Goal: Navigation & Orientation: Find specific page/section

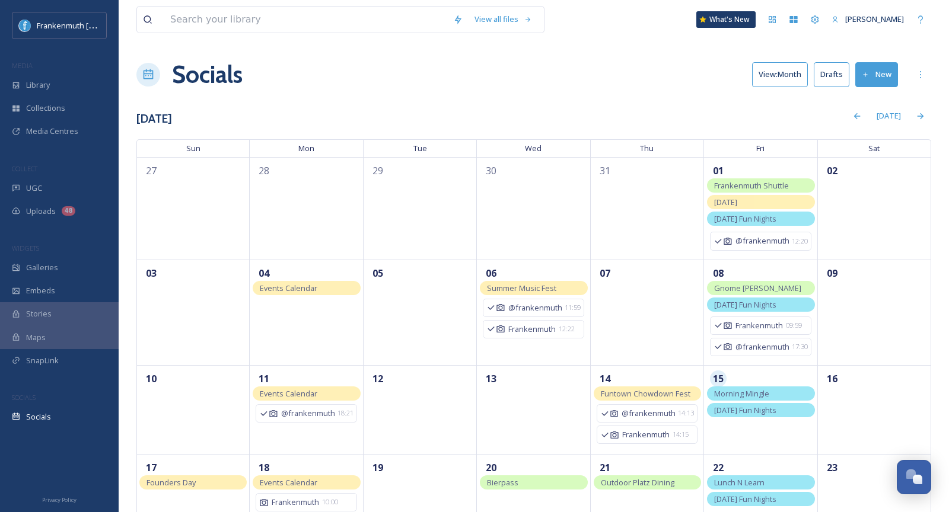
scroll to position [158, 0]
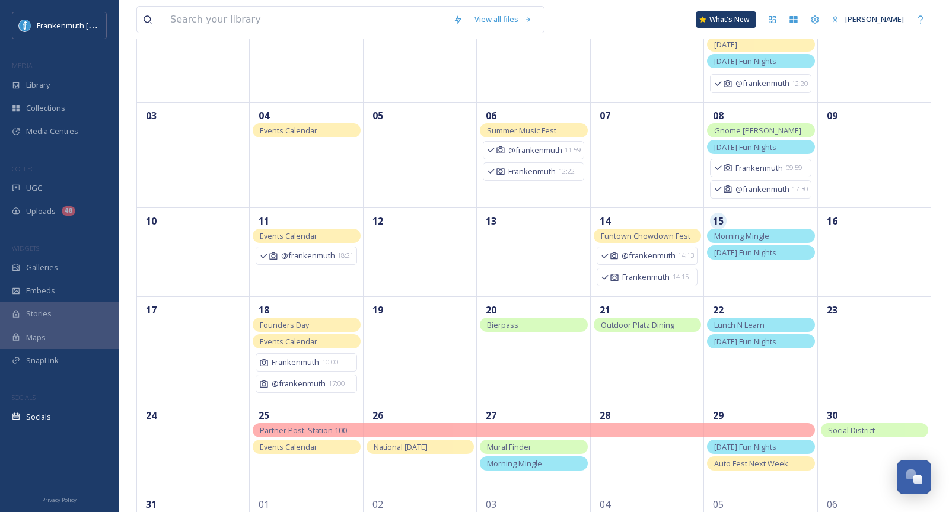
drag, startPoint x: 188, startPoint y: 323, endPoint x: 438, endPoint y: 8, distance: 401.9
click at [75, 190] on div "UGC" at bounding box center [59, 188] width 119 height 23
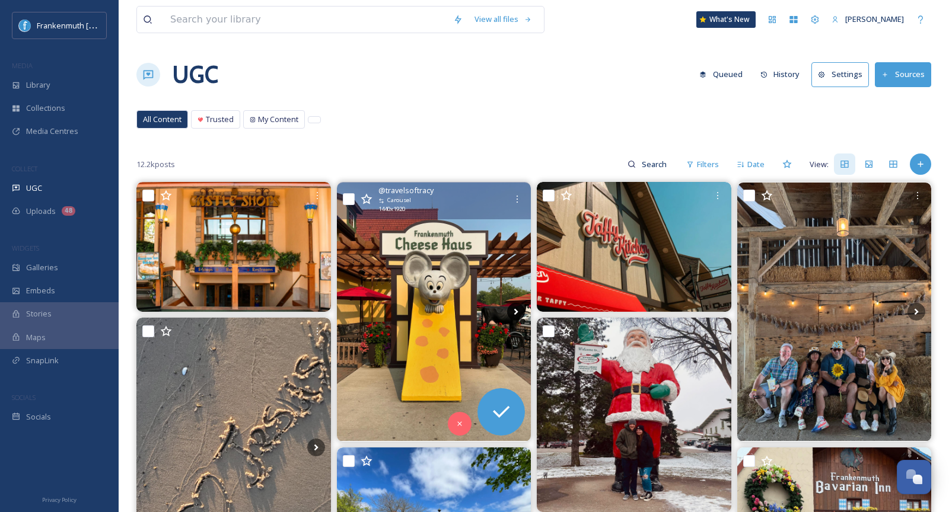
click at [513, 314] on icon at bounding box center [516, 312] width 18 height 18
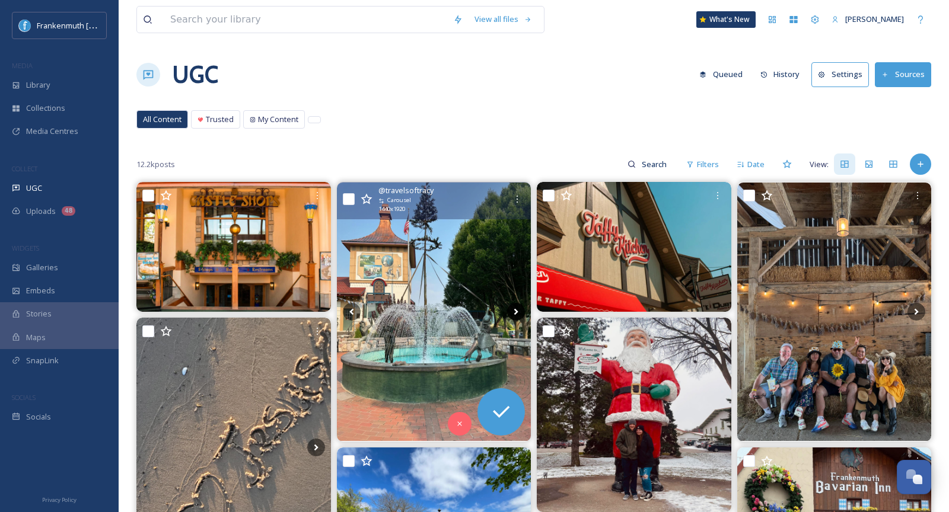
click at [513, 314] on icon at bounding box center [516, 312] width 18 height 18
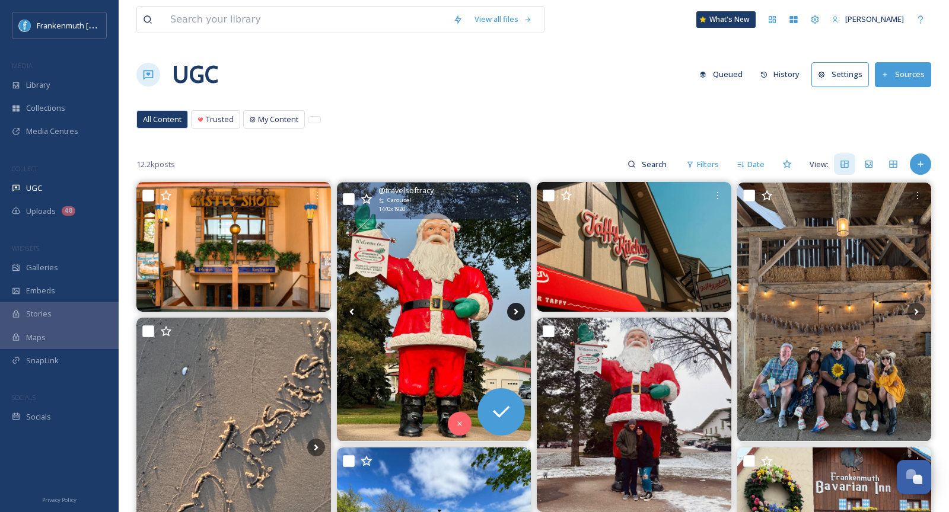
click at [513, 314] on icon at bounding box center [516, 312] width 18 height 18
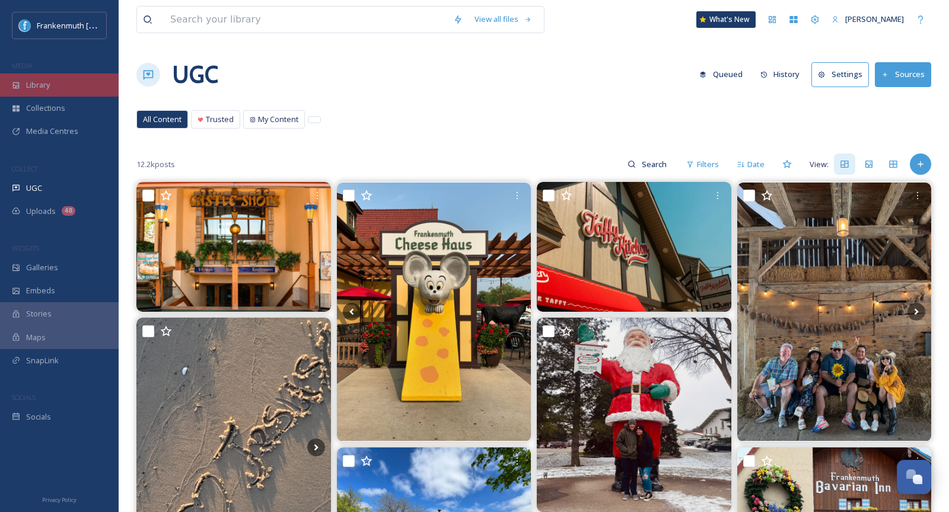
click at [81, 83] on div "Library" at bounding box center [59, 85] width 119 height 23
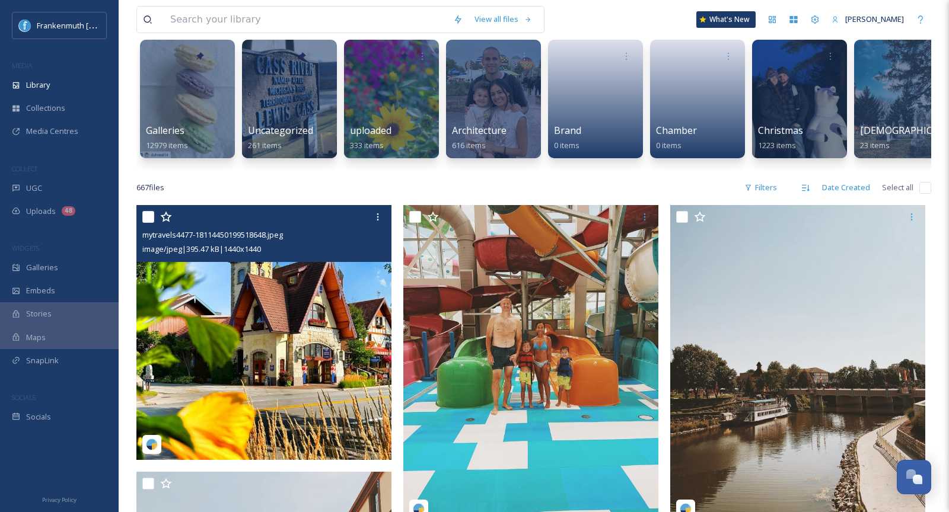
scroll to position [123, 0]
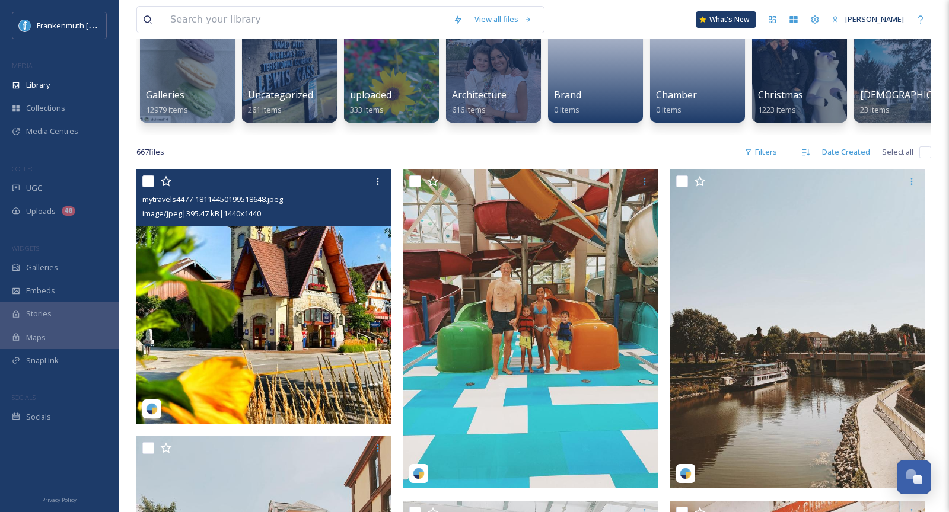
click at [297, 368] on img at bounding box center [263, 297] width 255 height 255
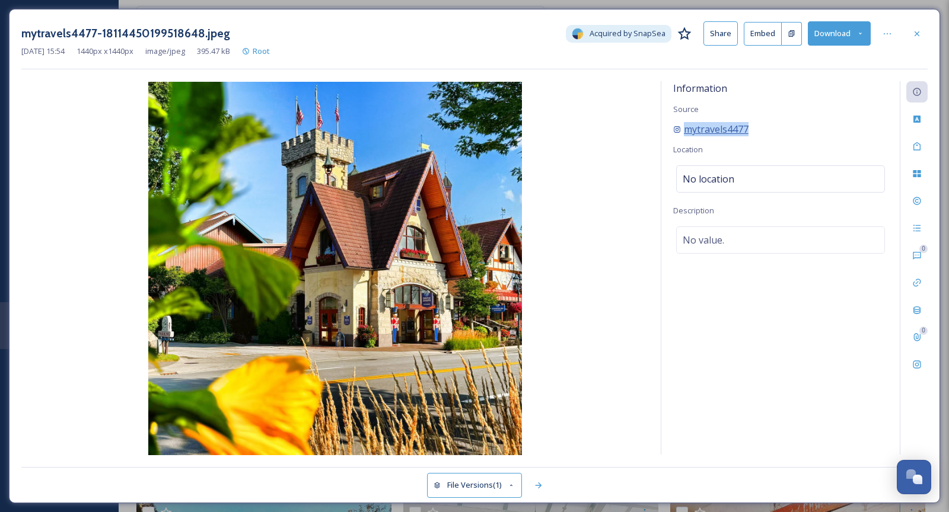
drag, startPoint x: 782, startPoint y: 132, endPoint x: 686, endPoint y: 133, distance: 95.5
click at [686, 133] on div "mytravels4477" at bounding box center [780, 129] width 215 height 14
copy span "mytravels4477"
click at [583, 191] on img at bounding box center [334, 269] width 627 height 374
click at [925, 31] on div at bounding box center [916, 33] width 21 height 21
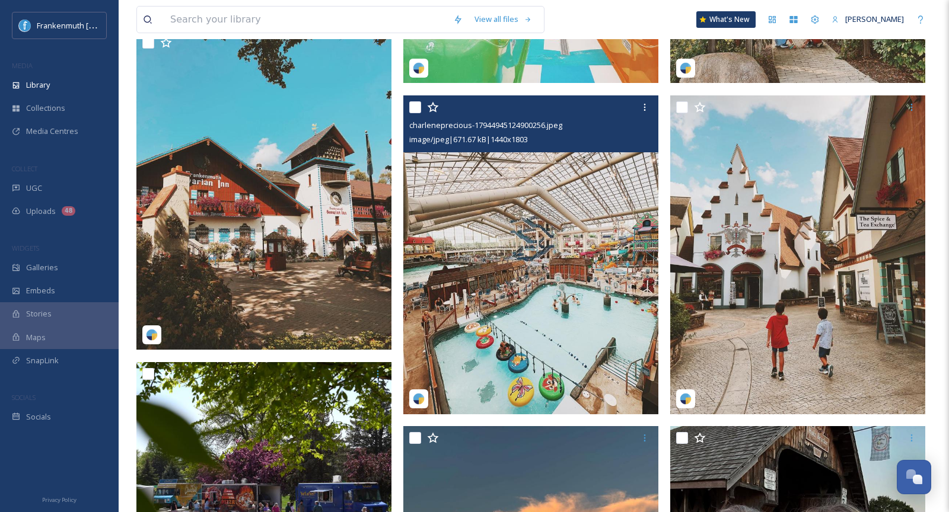
scroll to position [2183, 0]
